Goal: Information Seeking & Learning: Learn about a topic

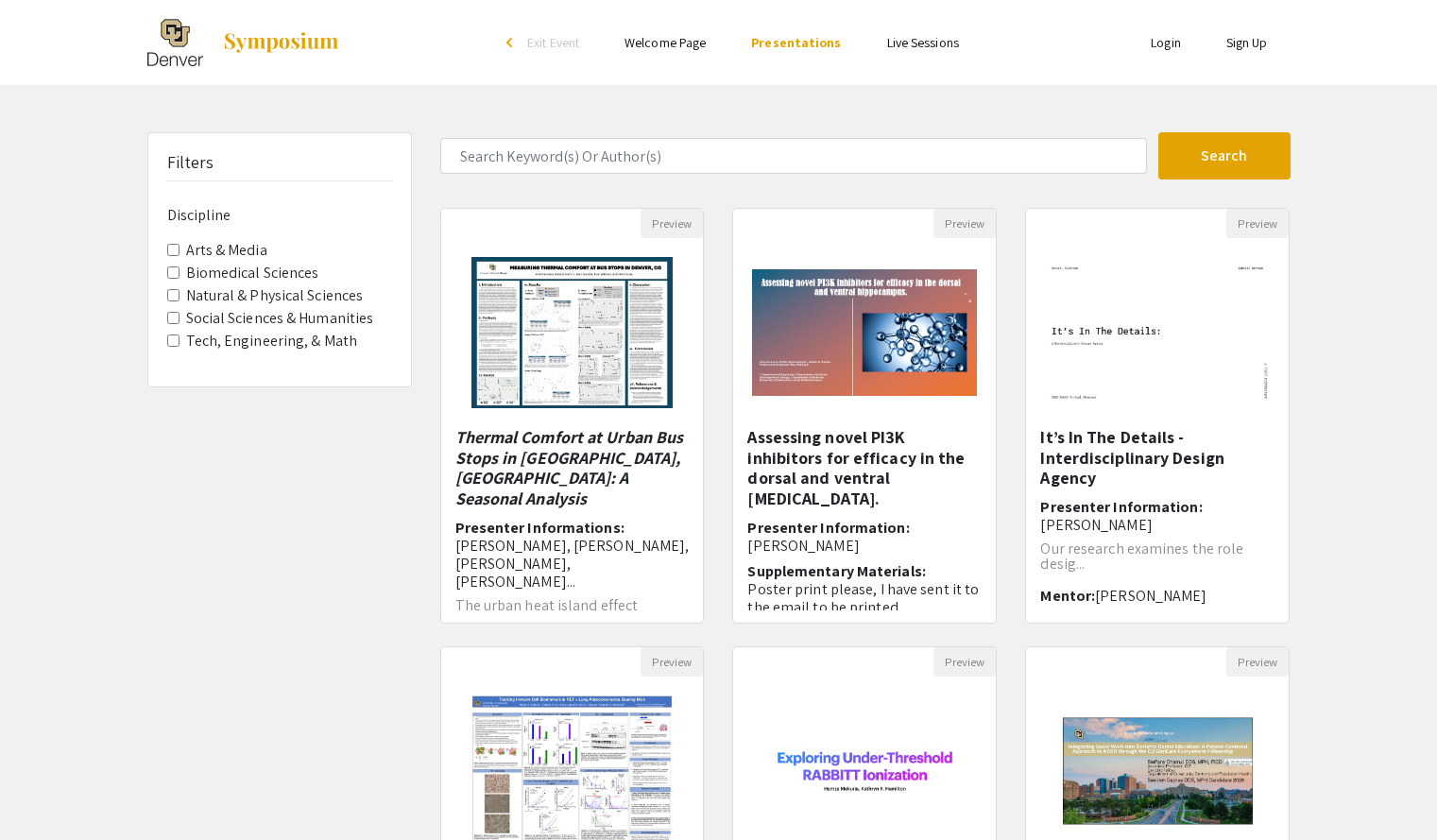
click at [172, 273] on Sciences "Biomedical Sciences" at bounding box center [173, 272] width 12 height 12
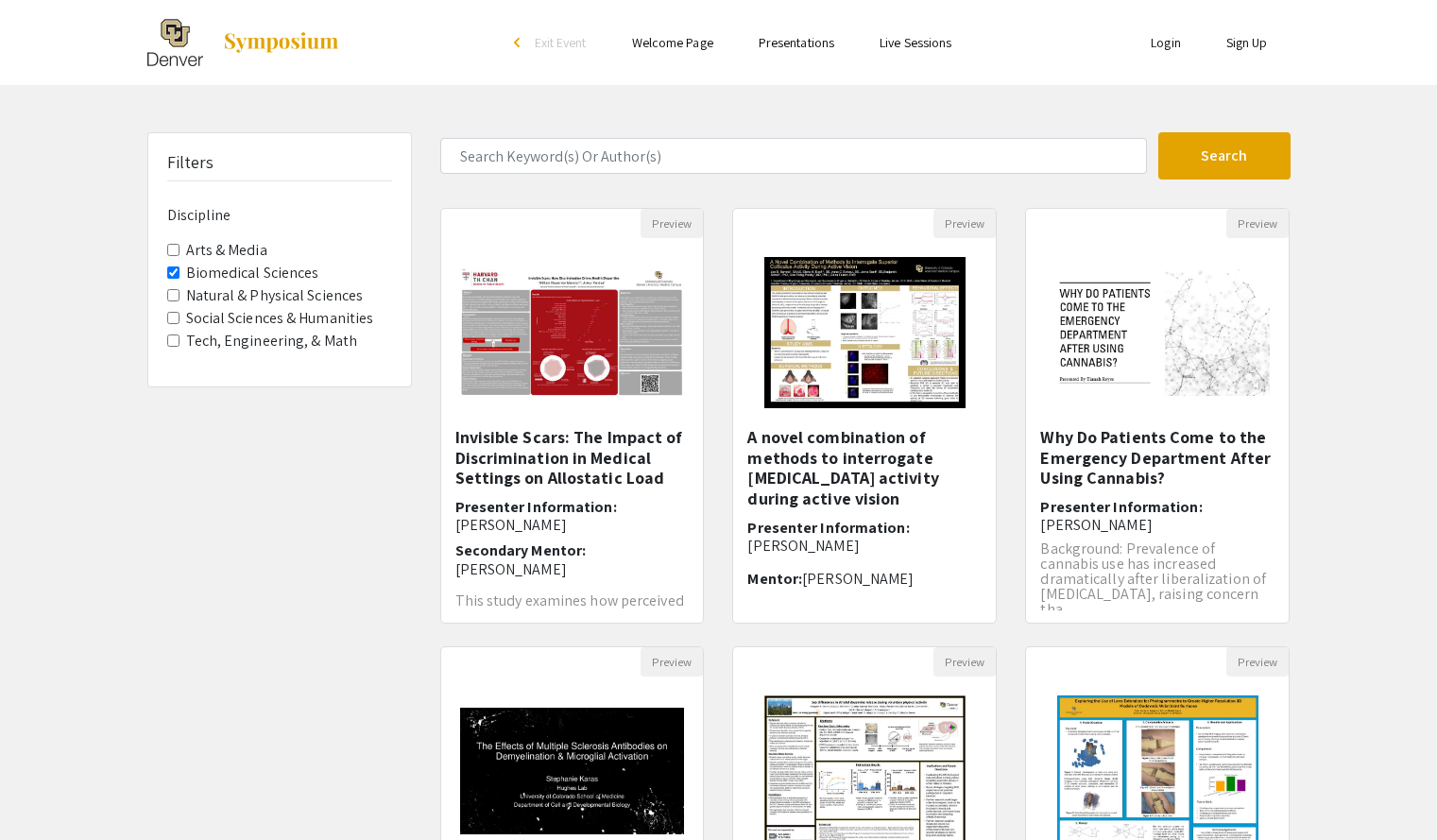
click at [170, 295] on Sciences "Natural & Physical Sciences" at bounding box center [173, 295] width 12 height 12
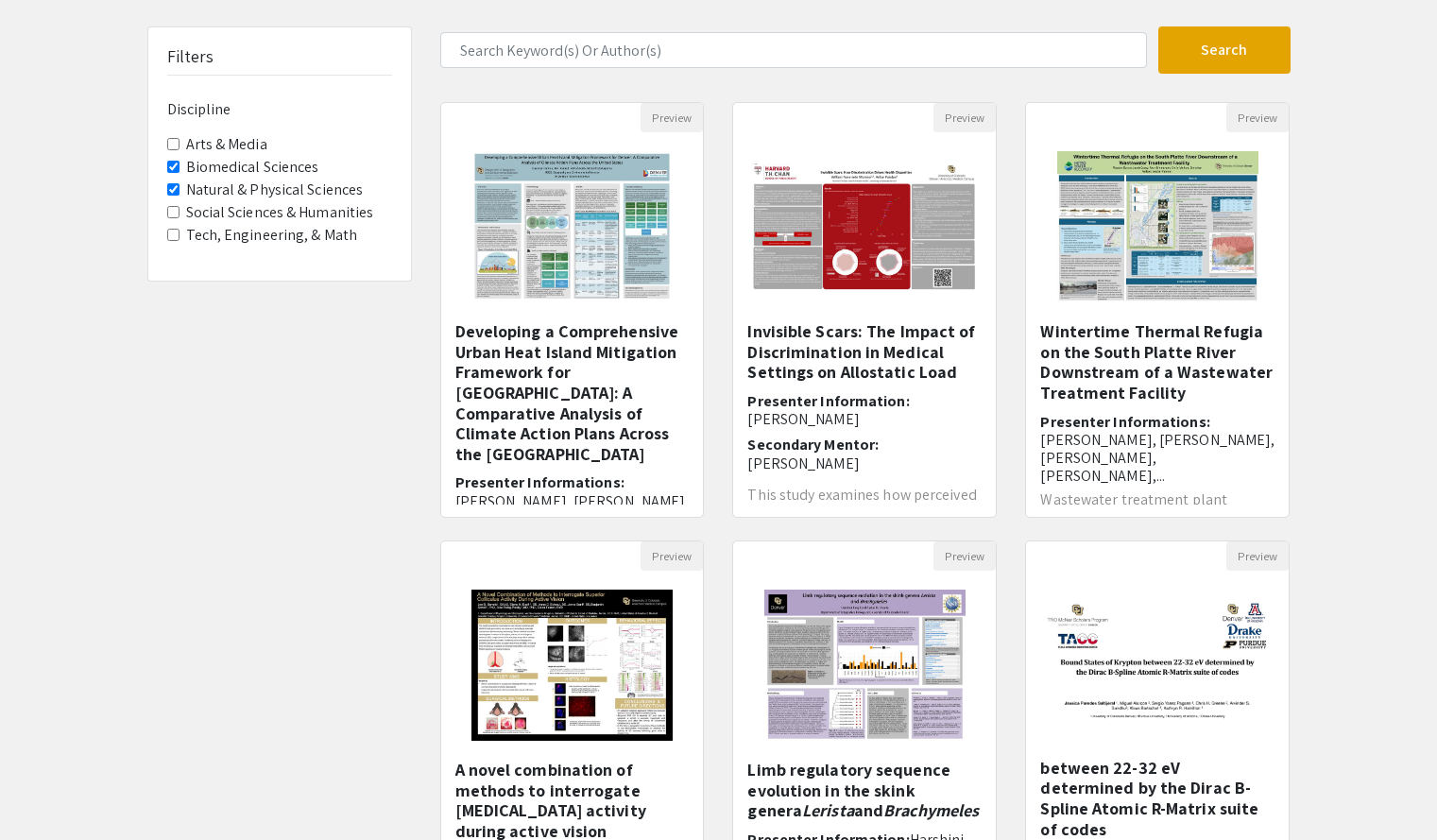
scroll to position [102, 0]
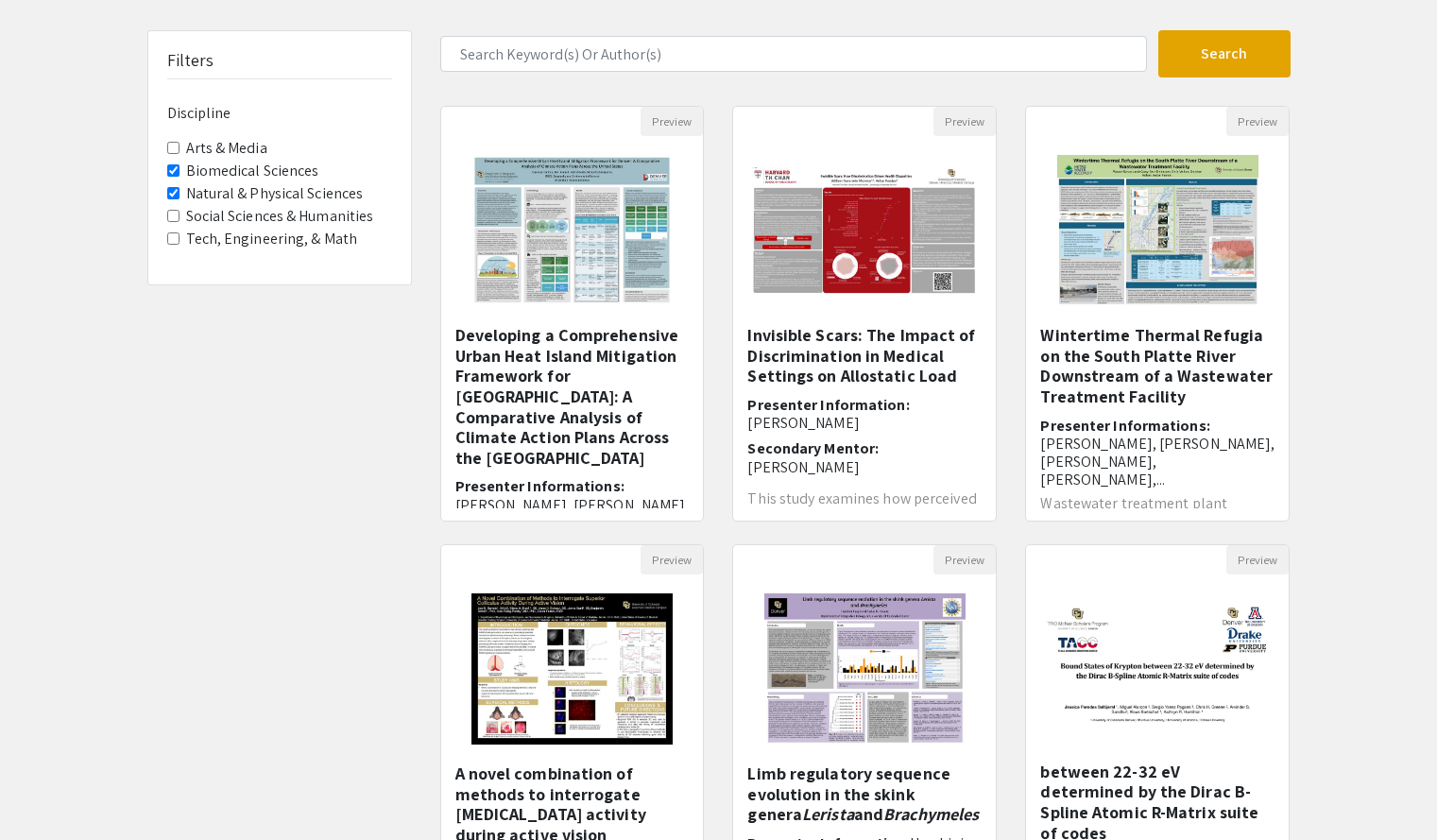
click at [322, 195] on label "Natural & Physical Sciences" at bounding box center [274, 194] width 178 height 23
click at [180, 195] on Sciences "Natural & Physical Sciences" at bounding box center [173, 193] width 12 height 12
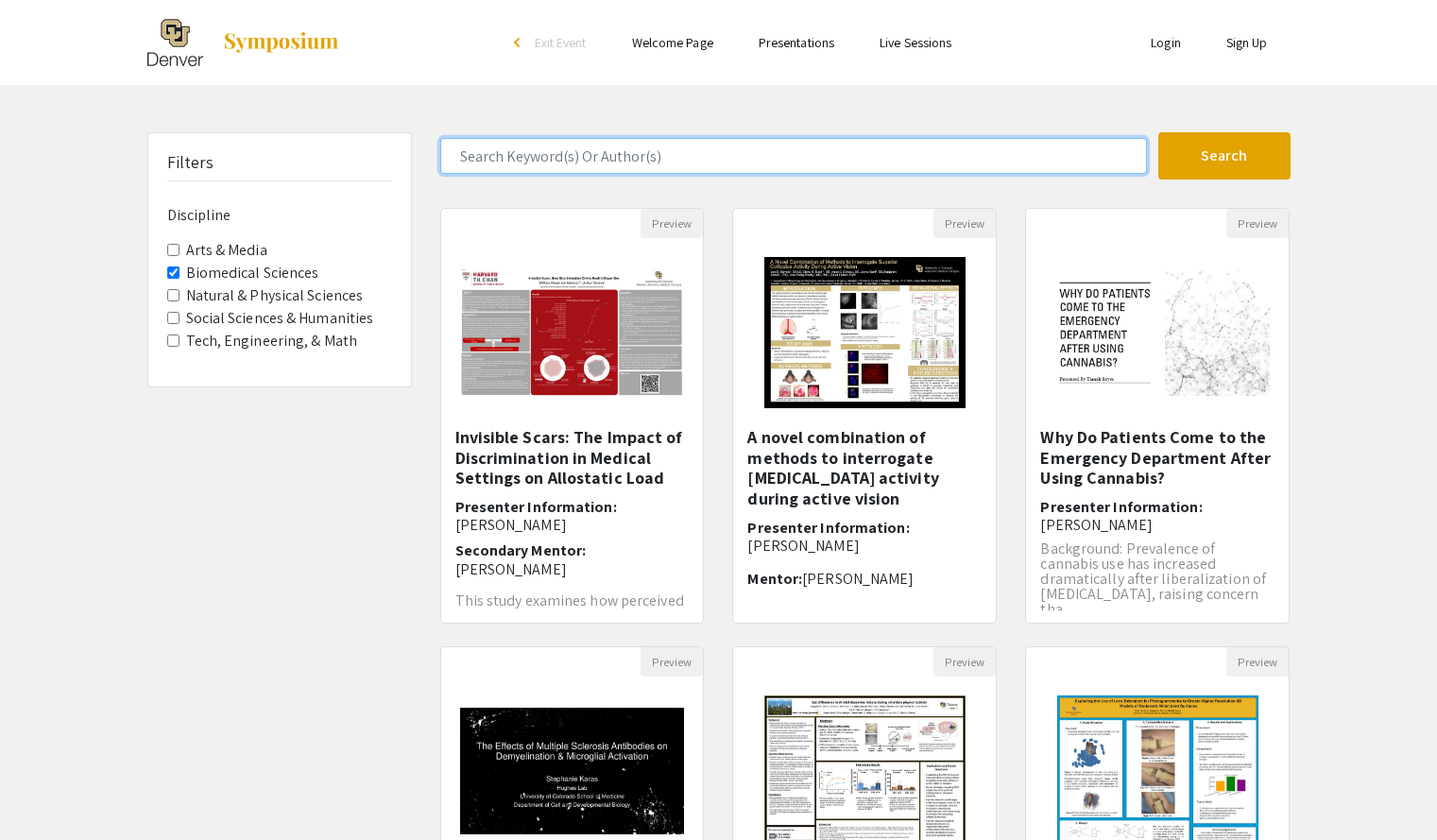
click at [1076, 164] on input "Search Keyword(s) Or Author(s)" at bounding box center [793, 156] width 707 height 36
click at [1159, 132] on button "Search" at bounding box center [1224, 156] width 132 height 48
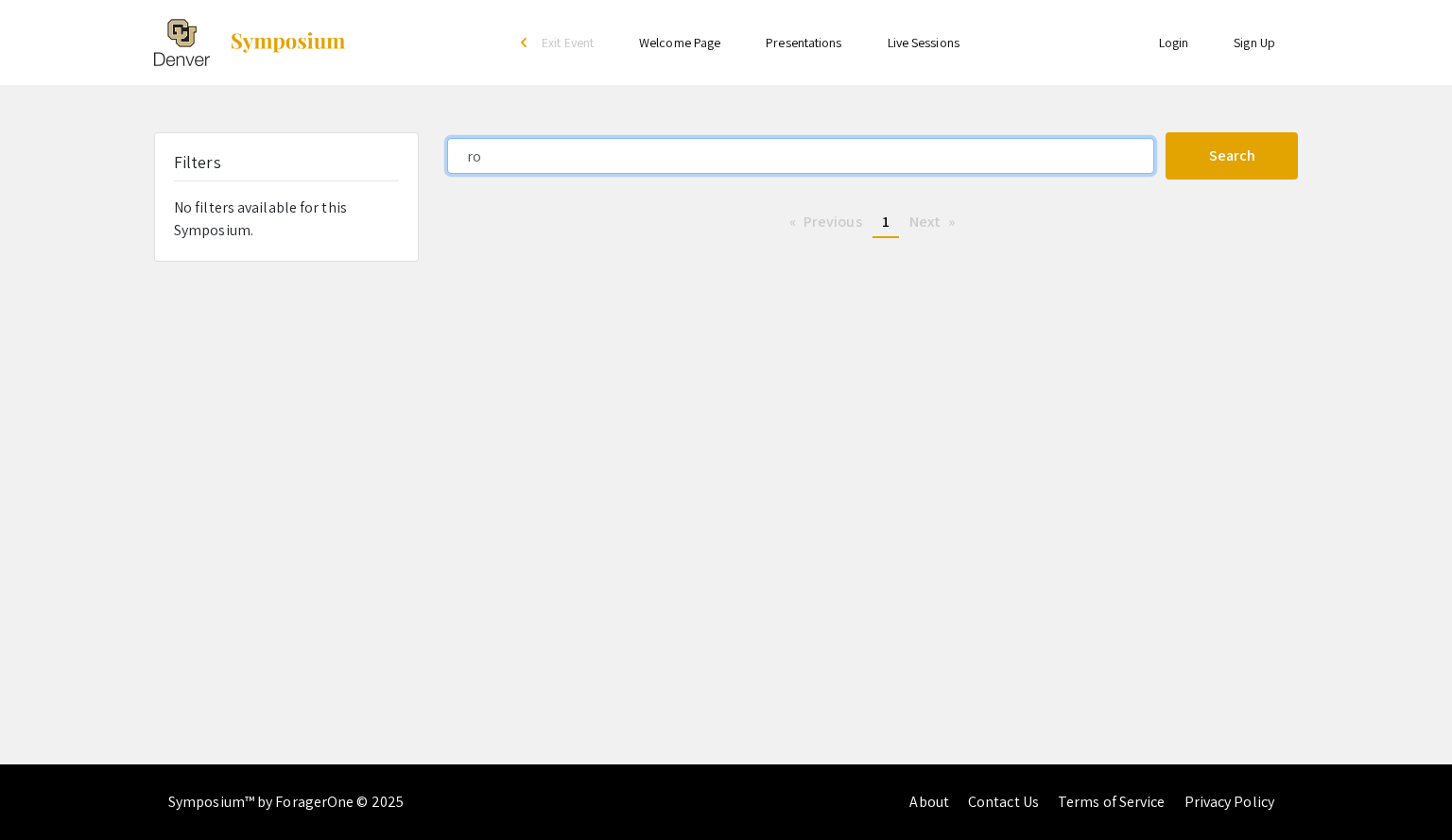
type input "r"
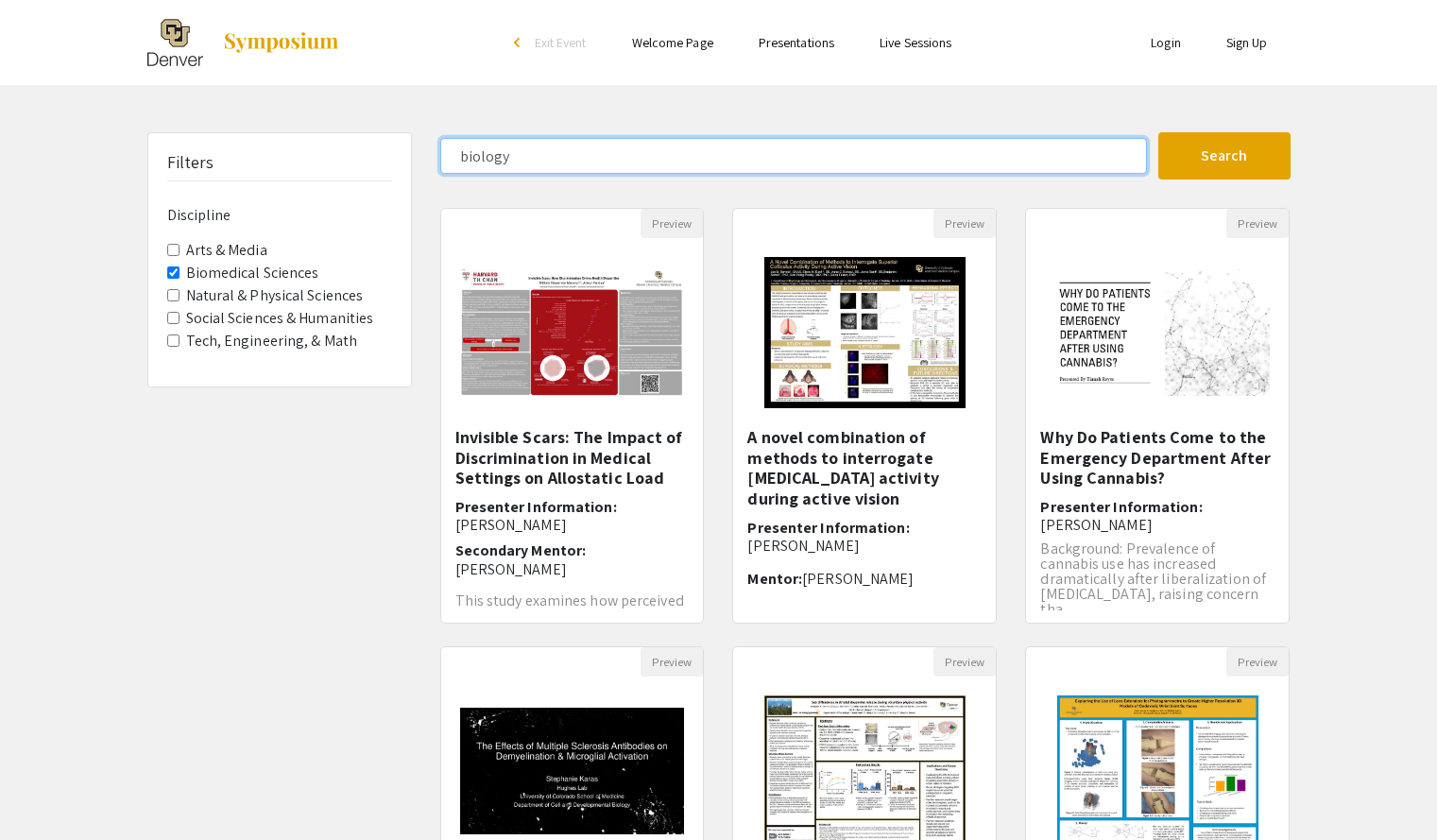
type input "biology"
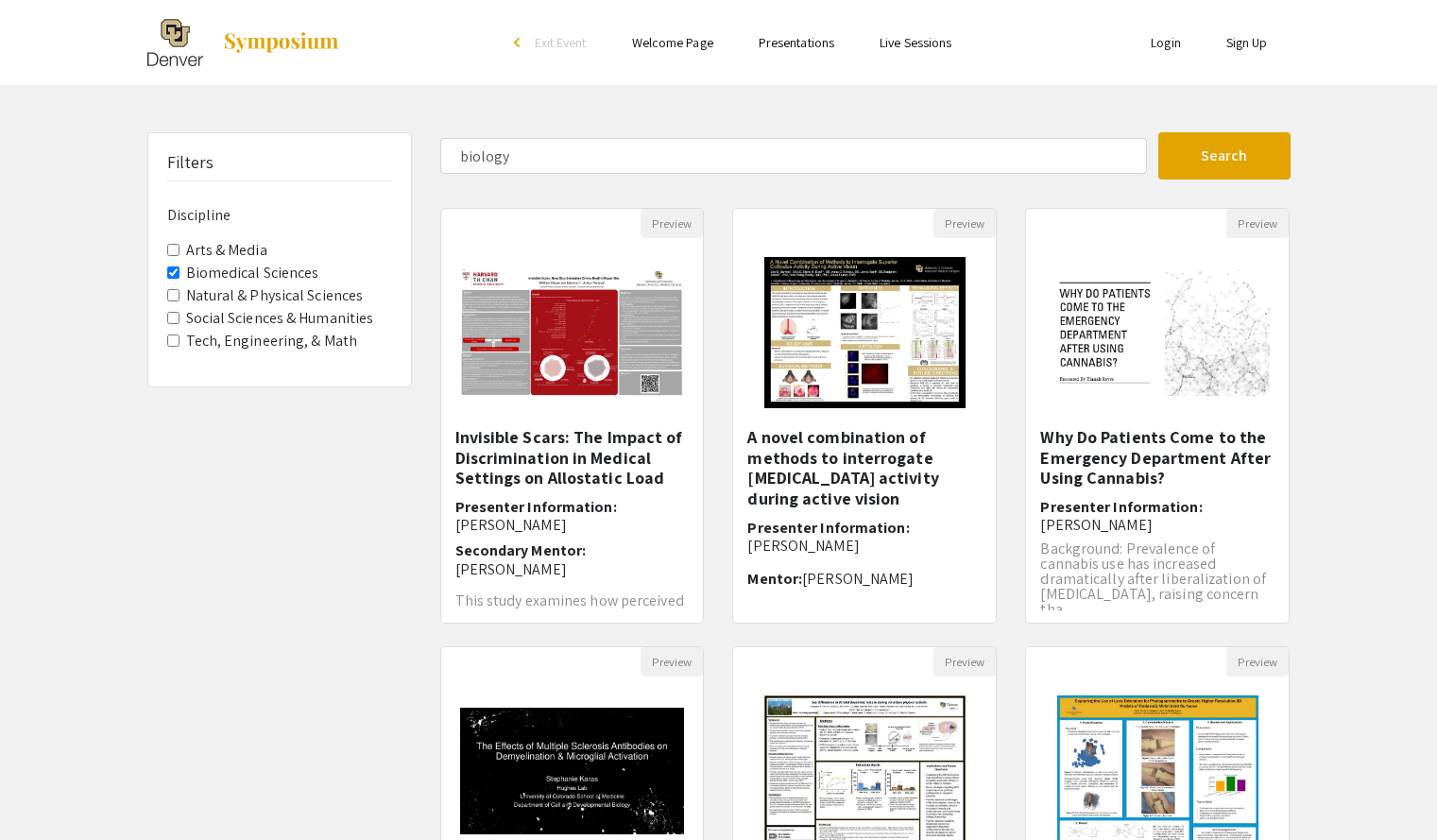
click at [173, 272] on Sciences "Biomedical Sciences" at bounding box center [173, 272] width 12 height 12
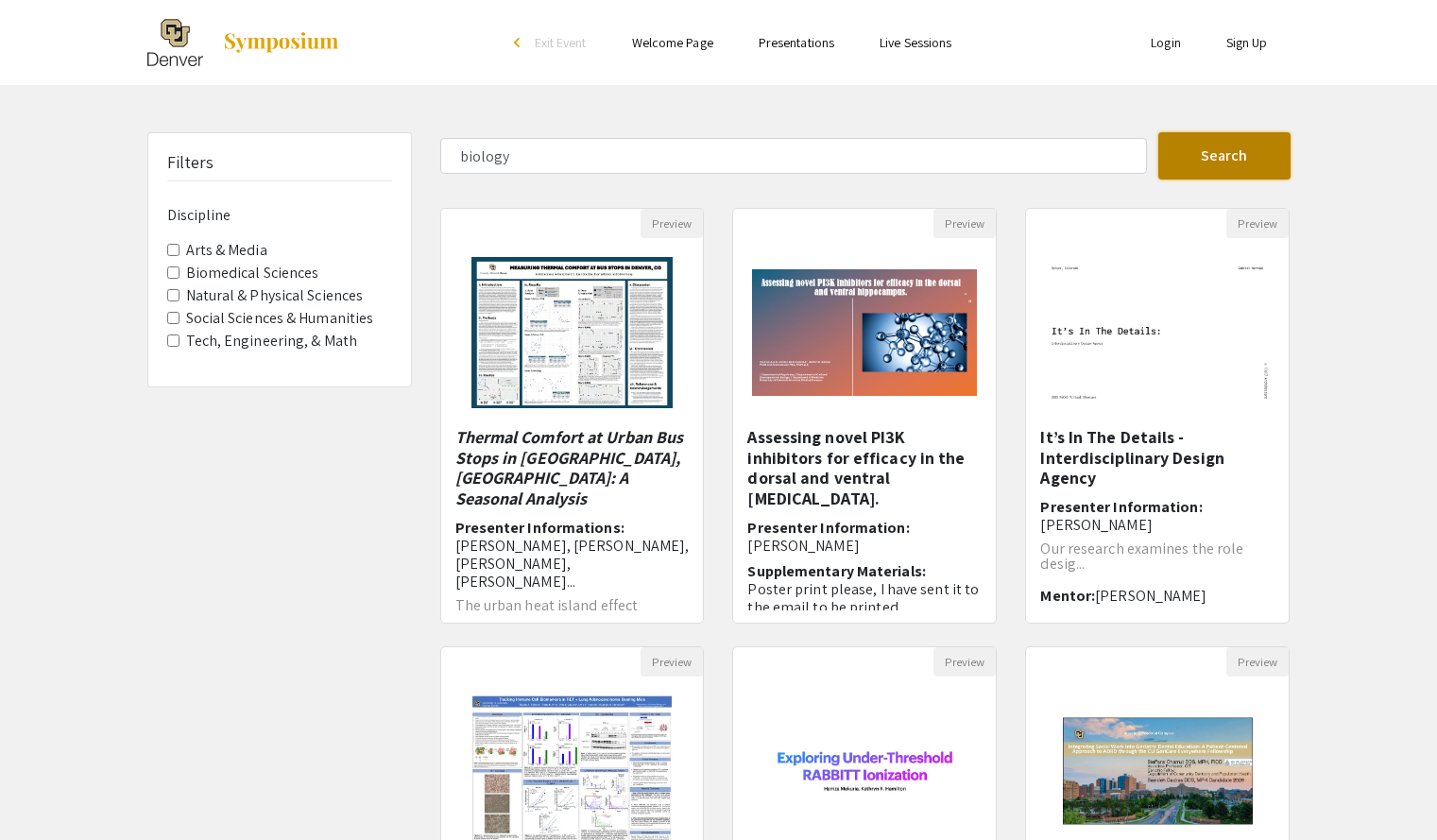
click at [1214, 173] on button "Search" at bounding box center [1224, 156] width 132 height 48
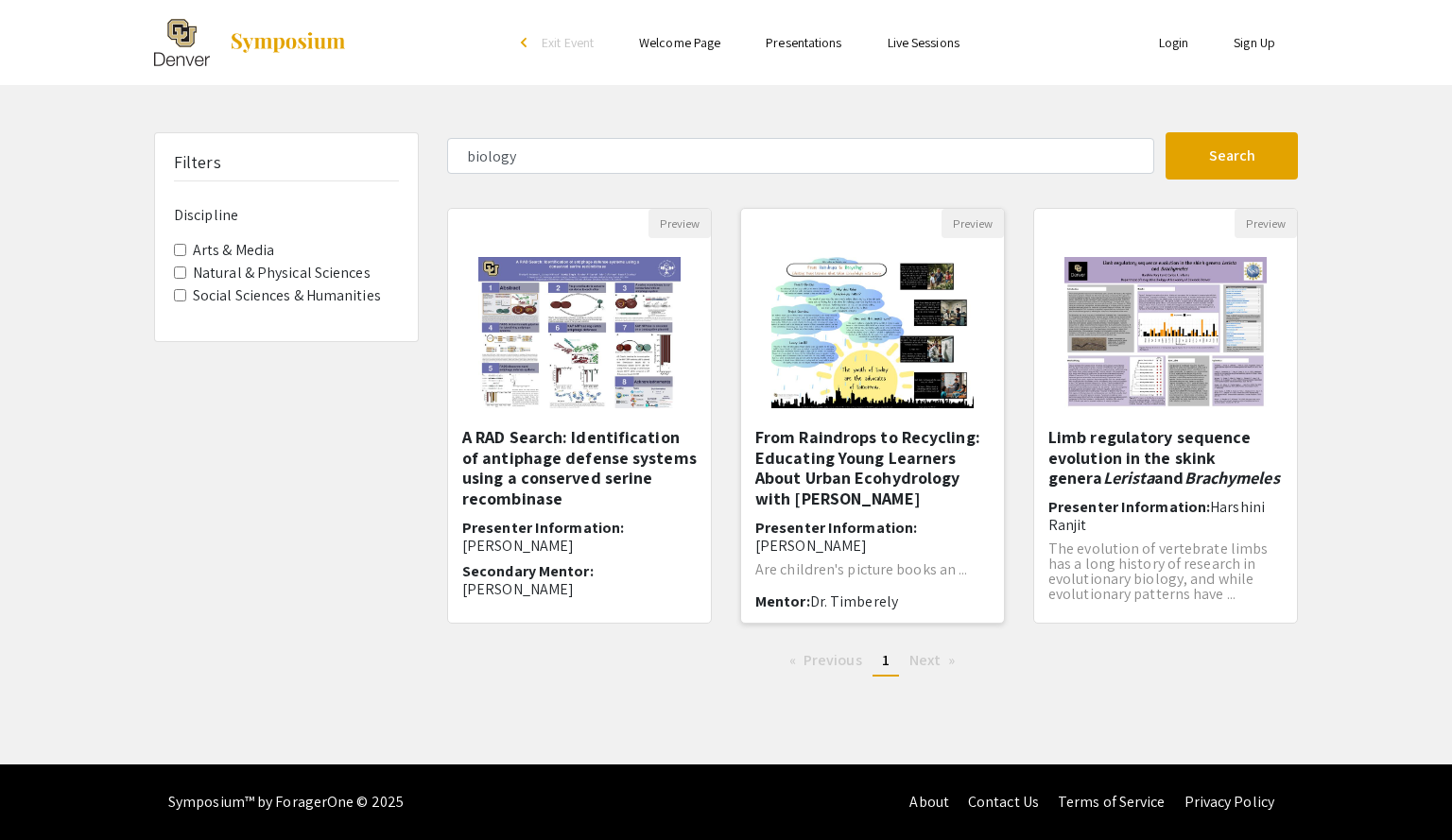
click at [868, 459] on h5 "From Raindrops to Recycling: Educating Young Learners About Urban Ecohydrology …" at bounding box center [872, 468] width 234 height 81
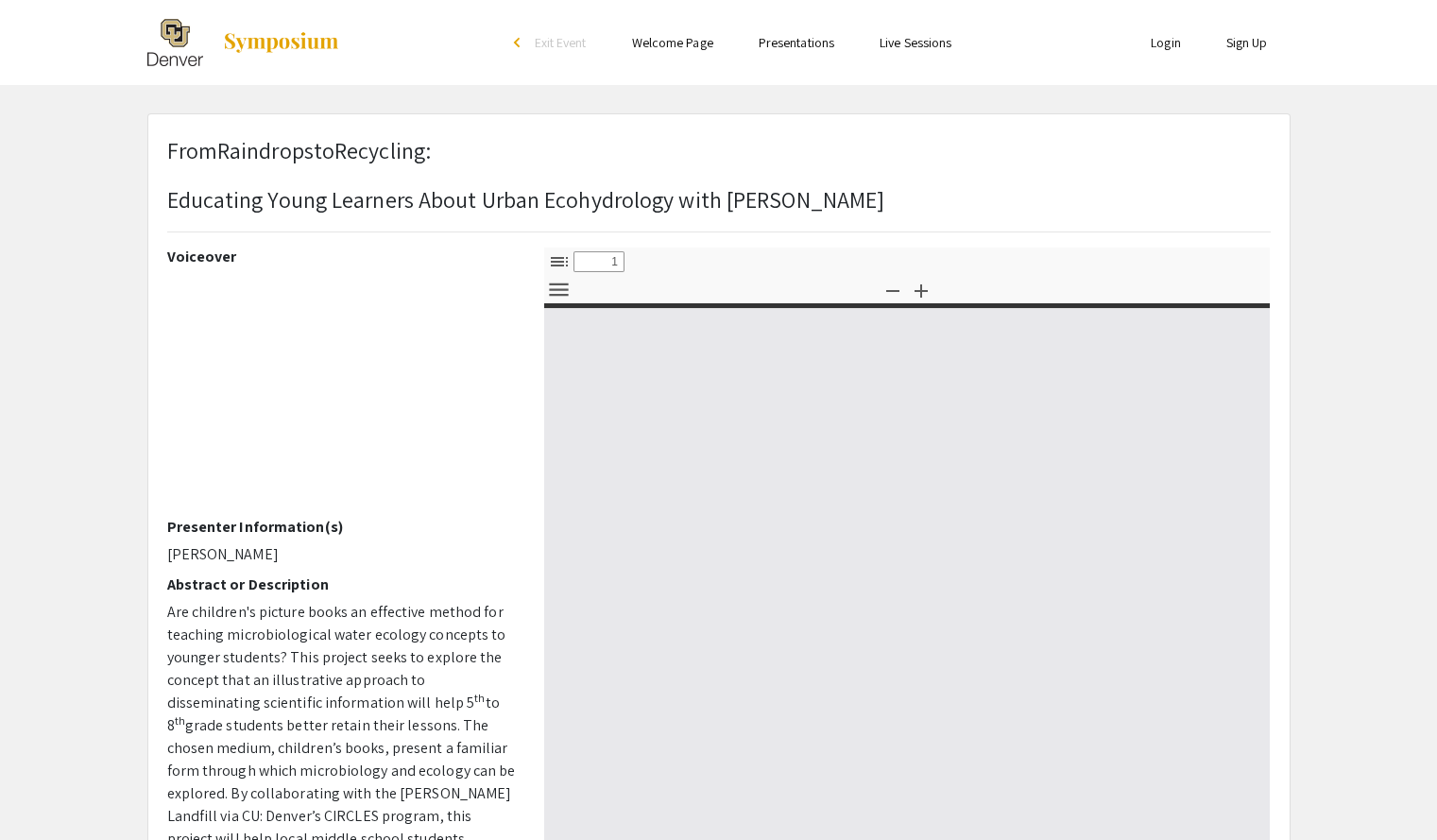
select select "custom"
type input "0"
select select "custom"
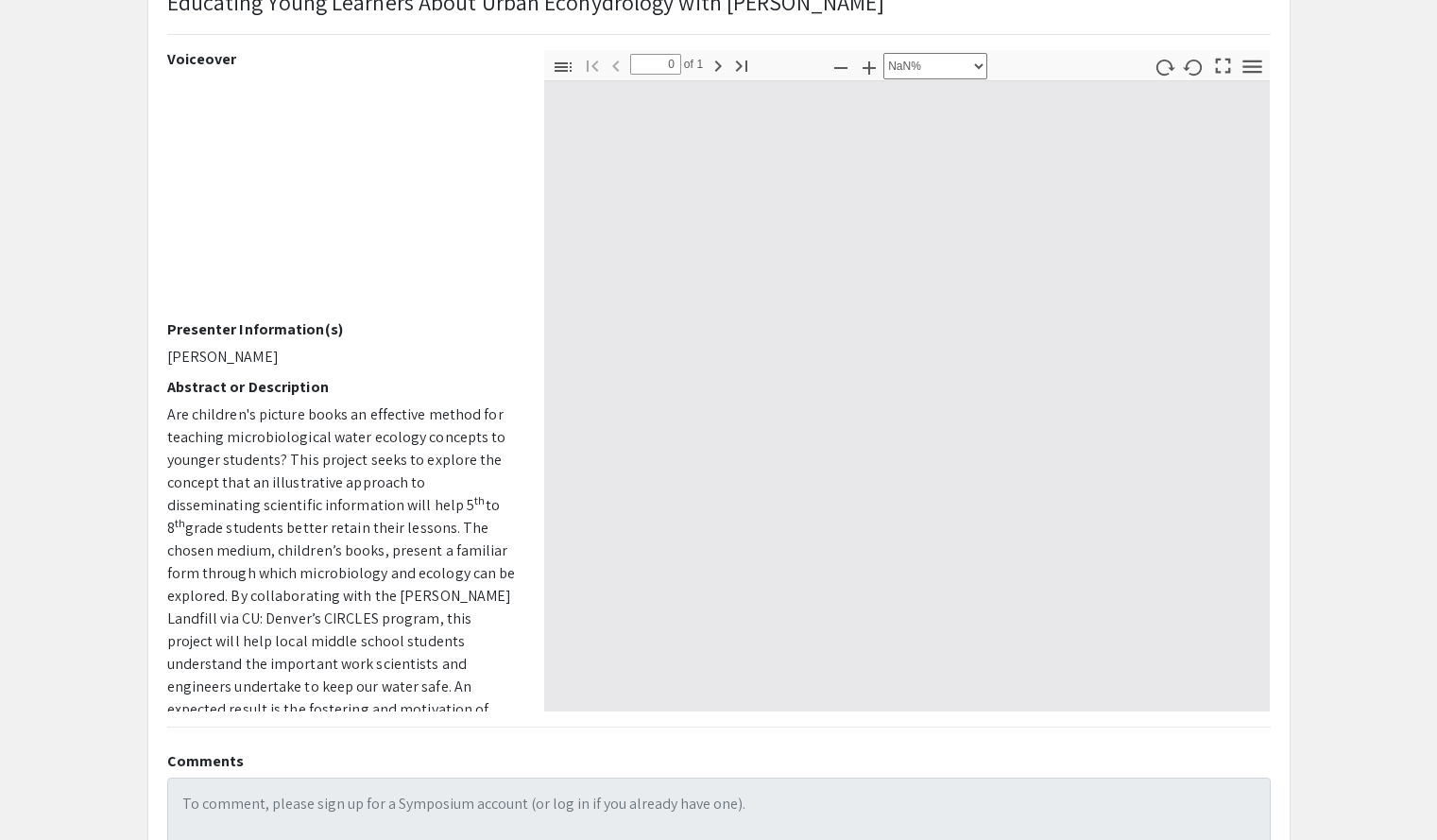
type input "1"
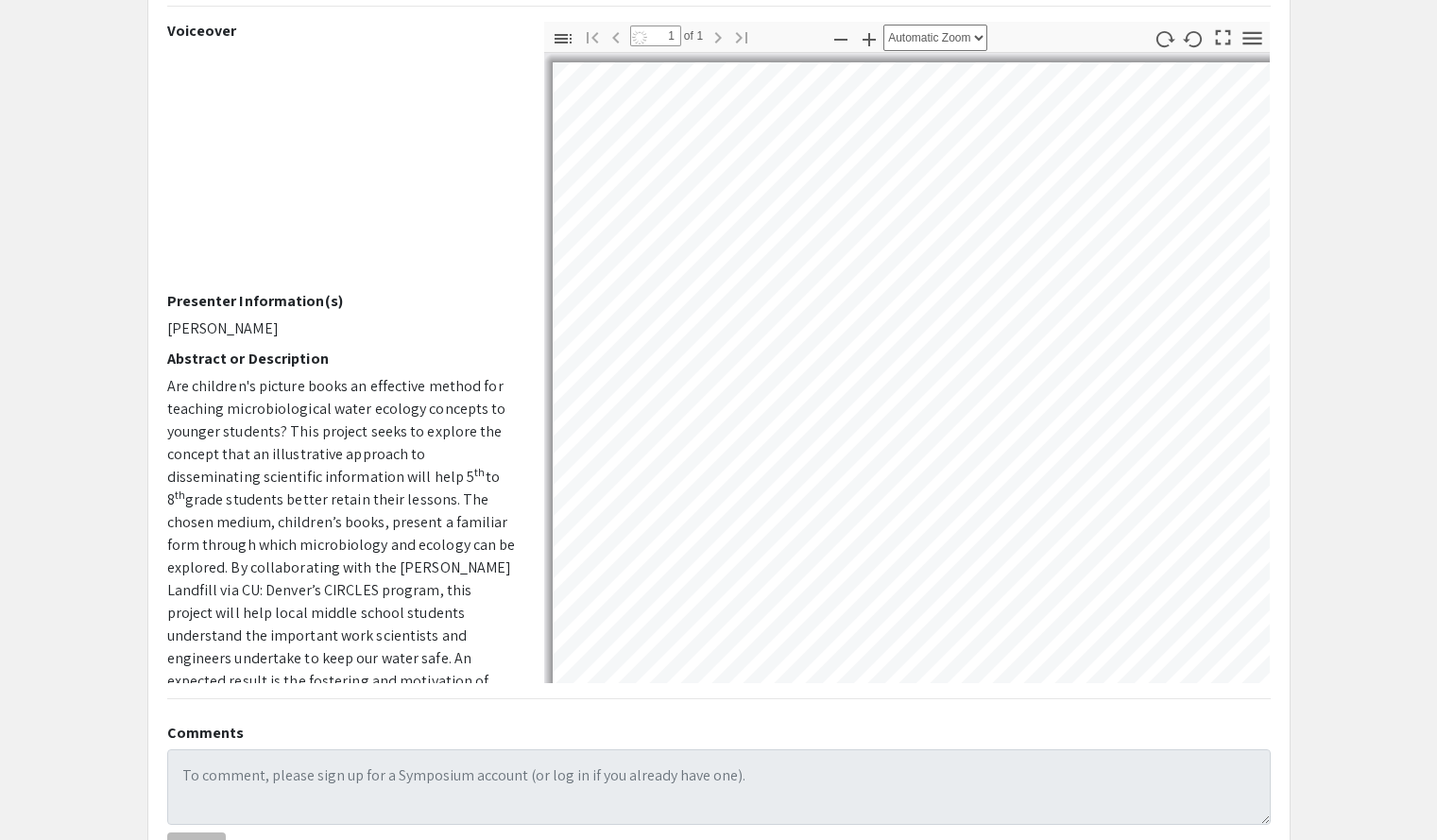
scroll to position [381, 0]
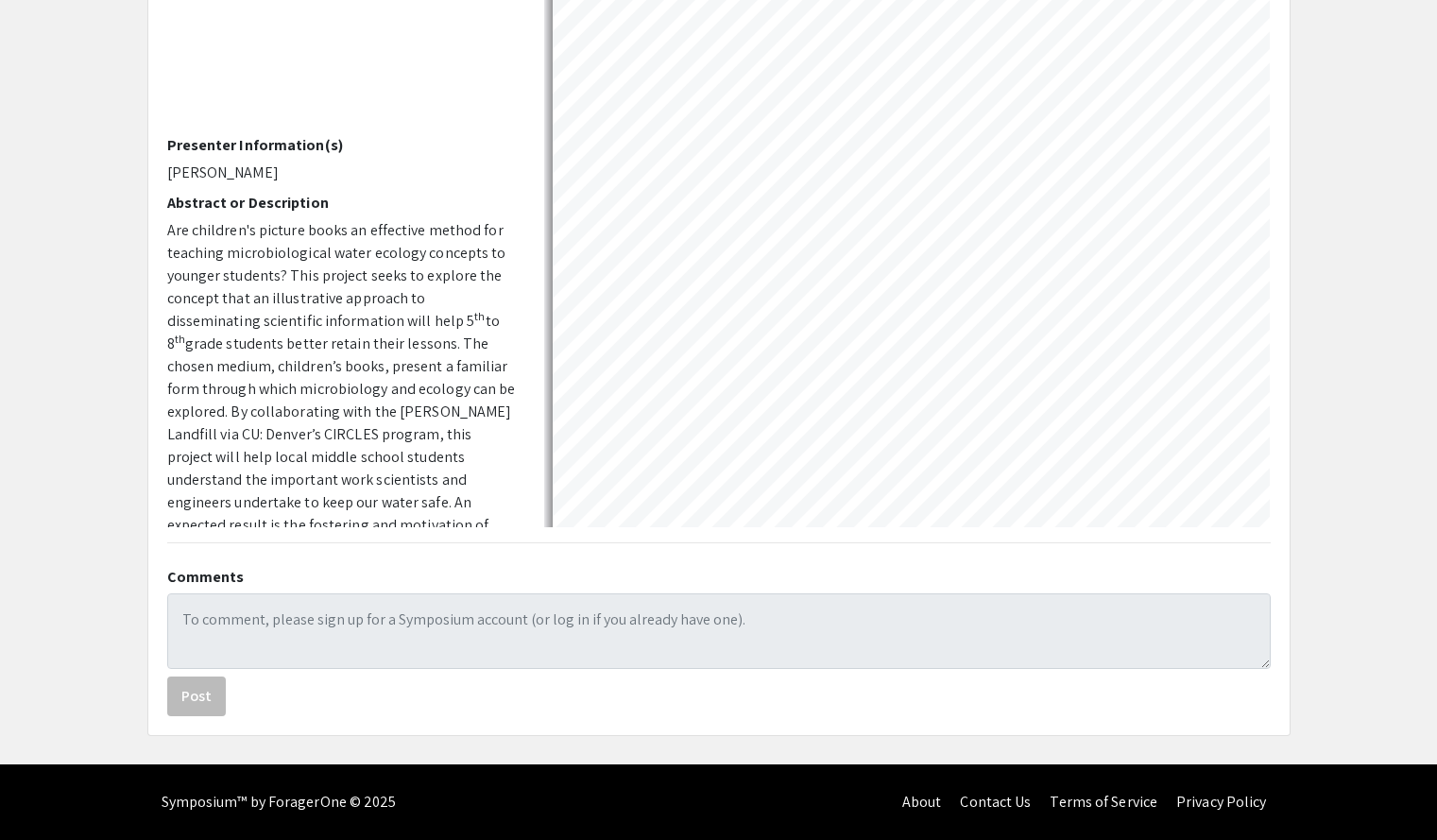
select select "auto"
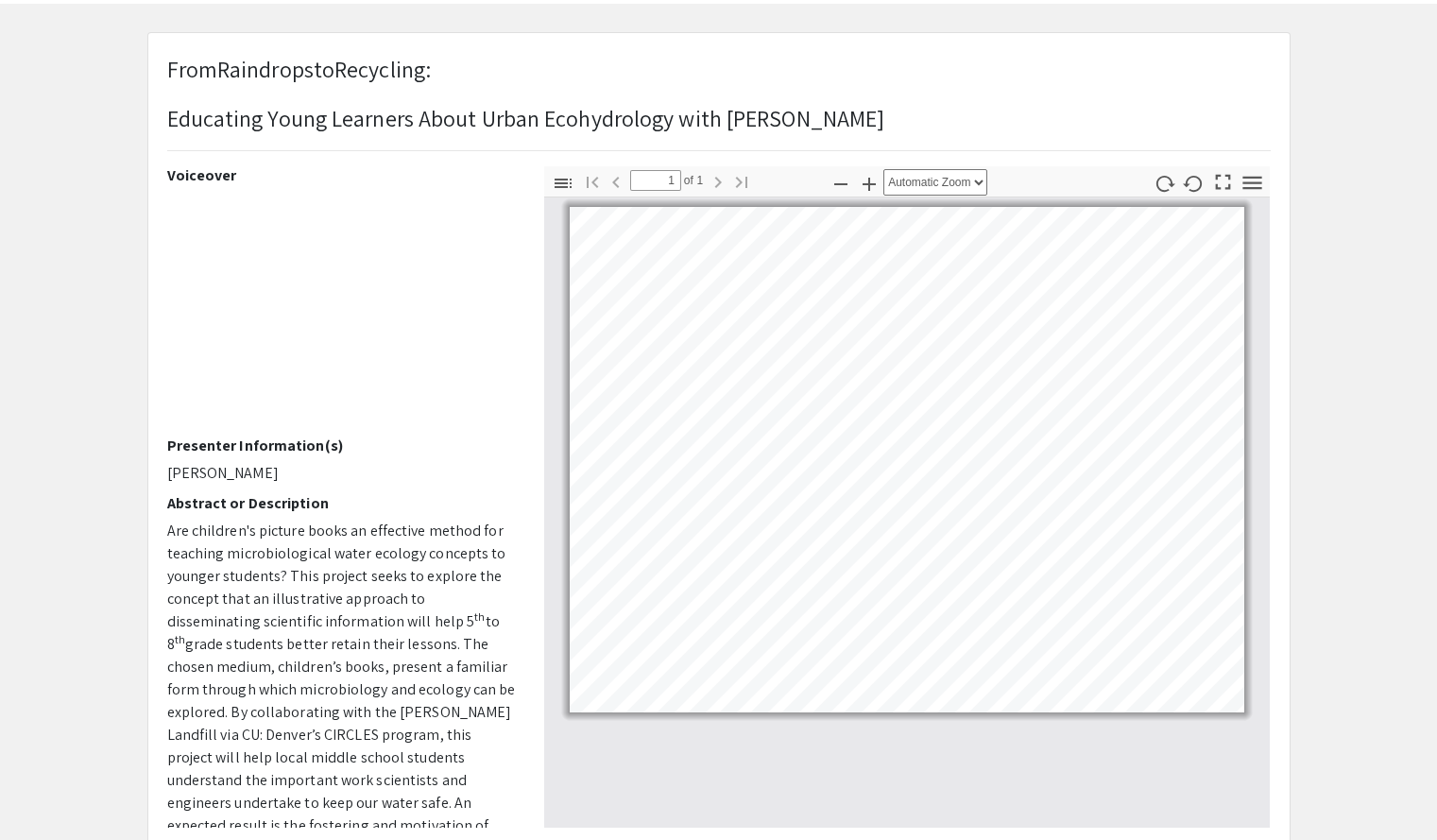
scroll to position [45, 0]
